Goal: Information Seeking & Learning: Learn about a topic

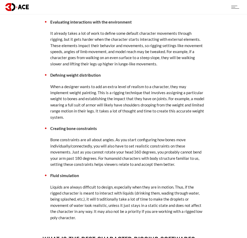
scroll to position [943, 0]
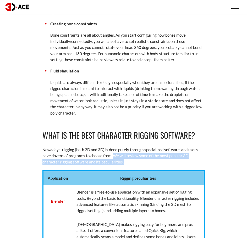
drag, startPoint x: 115, startPoint y: 150, endPoint x: 114, endPoint y: 161, distance: 11.3
click at [144, 159] on p "Nowadays, rigging (both 2D and 3D) is done purely through specialized software,…" at bounding box center [123, 156] width 162 height 18
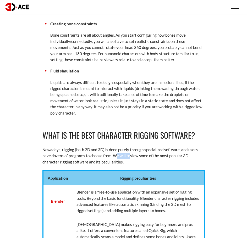
drag, startPoint x: 115, startPoint y: 148, endPoint x: 131, endPoint y: 148, distance: 16.0
click at [131, 148] on p "Nowadays, rigging (both 2D and 3D) is done purely through specialized software,…" at bounding box center [123, 156] width 162 height 18
click at [110, 150] on p "Nowadays, rigging (both 2D and 3D) is done purely through specialized software,…" at bounding box center [123, 156] width 162 height 18
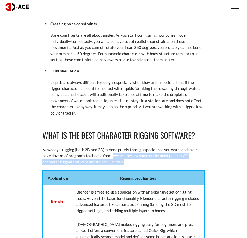
drag, startPoint x: 114, startPoint y: 149, endPoint x: 108, endPoint y: 160, distance: 11.8
copy p "We will review some of the most popular 3D character rigging software and its p…"
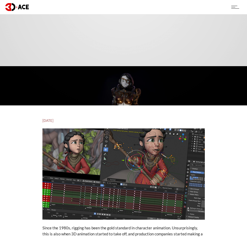
scroll to position [0, 0]
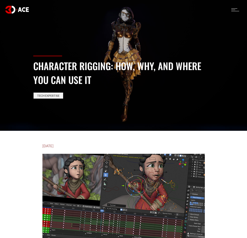
drag, startPoint x: 86, startPoint y: 79, endPoint x: 31, endPoint y: 65, distance: 56.8
click at [31, 65] on div "Character Rigging: How, Why, and Where You Can Use It Tech Expertise" at bounding box center [123, 93] width 189 height 75
copy h1 "Character Rigging: How, Why, and Where You Can Use It"
